Goal: Complete application form

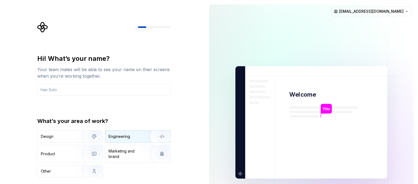
click at [127, 135] on div "Engineering" at bounding box center [119, 136] width 21 height 5
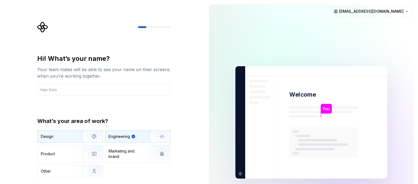
click at [79, 138] on img "button" at bounding box center [90, 137] width 35 height 36
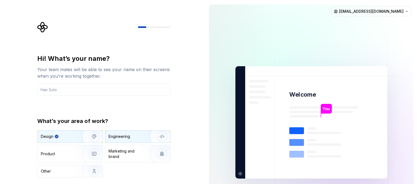
click at [113, 138] on div "Engineering" at bounding box center [119, 136] width 21 height 5
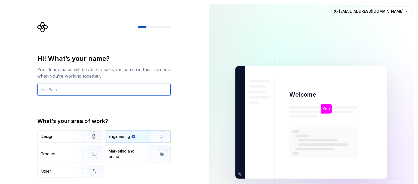
click at [113, 87] on input "text" at bounding box center [103, 90] width 133 height 12
type input "[PERSON_NAME]"
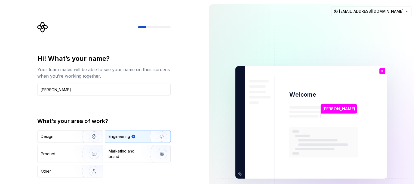
click at [164, 61] on div "Hi! What’s your name?" at bounding box center [103, 58] width 133 height 9
type button "Engineering"
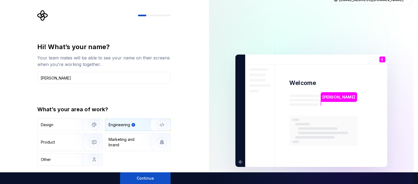
scroll to position [7, 0]
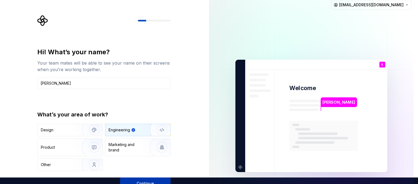
click at [165, 181] on button "Continue" at bounding box center [145, 184] width 51 height 12
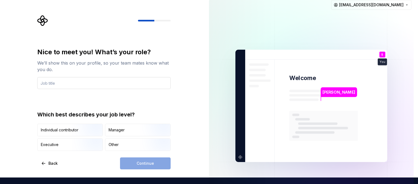
click at [122, 84] on input "text" at bounding box center [103, 83] width 133 height 12
type input "Software Engineer"
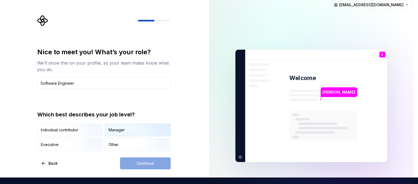
click at [126, 134] on div "Manager" at bounding box center [137, 130] width 65 height 12
click at [143, 164] on span "Continue" at bounding box center [145, 163] width 17 height 5
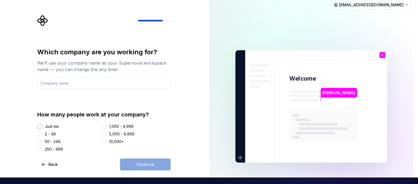
click at [39, 126] on button "Just me" at bounding box center [40, 127] width 4 height 4
click at [143, 165] on div "Continue" at bounding box center [145, 165] width 51 height 12
click at [82, 88] on input "text" at bounding box center [103, 83] width 133 height 12
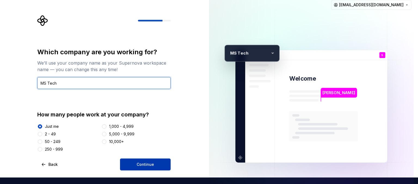
type input "MS Tech"
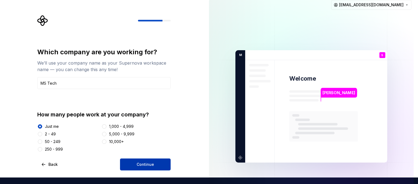
click at [134, 160] on button "Continue" at bounding box center [145, 165] width 51 height 12
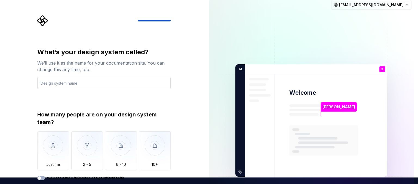
click at [108, 82] on input "text" at bounding box center [103, 83] width 133 height 12
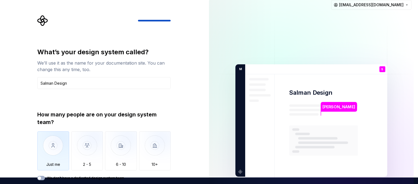
type input "Salman Design"
click at [57, 144] on img "button" at bounding box center [53, 150] width 32 height 36
type button "Only one person"
type button "on"
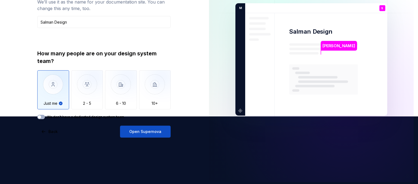
scroll to position [70, 0]
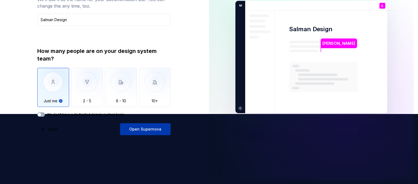
click at [155, 129] on span "Open Supernova" at bounding box center [145, 129] width 32 height 5
